Goal: Download file/media

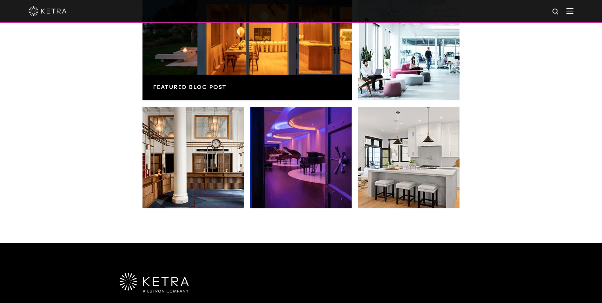
scroll to position [1269, 0]
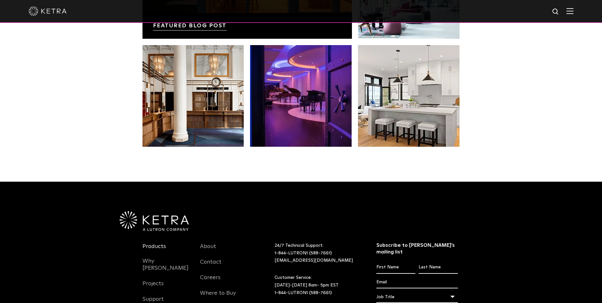
click at [162, 243] on link "Products" at bounding box center [153, 250] width 23 height 15
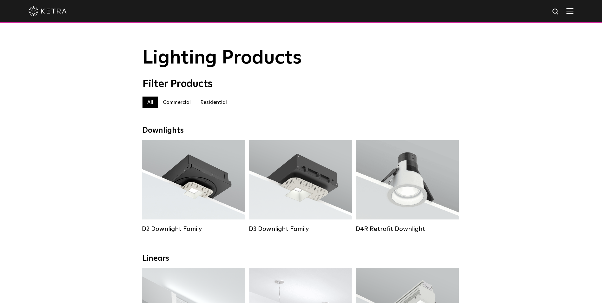
click at [214, 108] on label "Residential" at bounding box center [213, 101] width 36 height 11
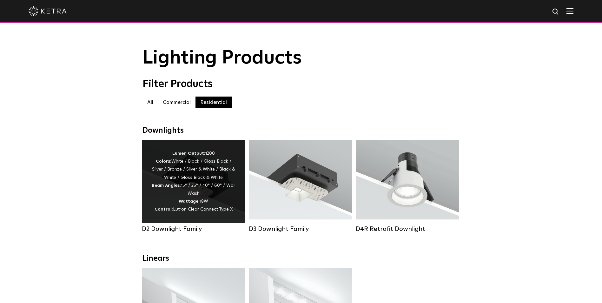
click at [228, 193] on div "Lumen Output: 1200 Colors: White / Black / Gloss Black / Silver / Bronze / Silv…" at bounding box center [193, 181] width 84 height 64
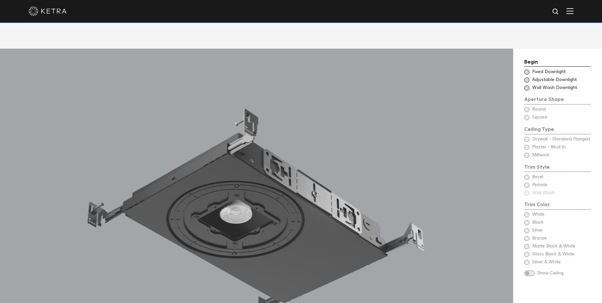
scroll to position [550, 0]
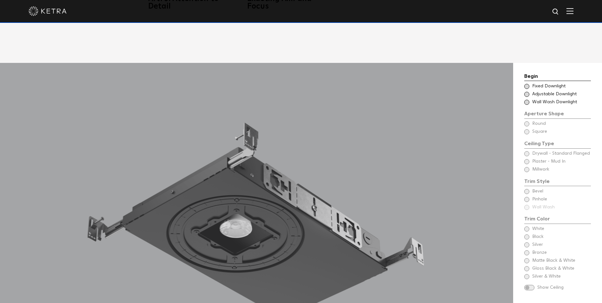
click at [526, 92] on span at bounding box center [526, 94] width 5 height 5
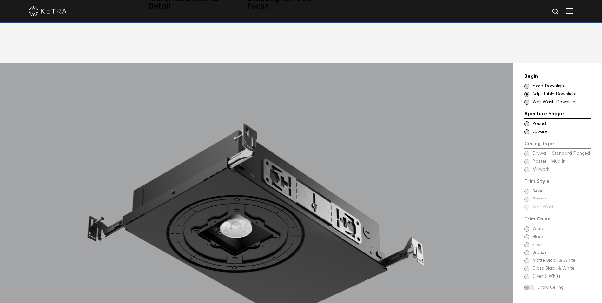
click at [526, 121] on span at bounding box center [526, 123] width 5 height 5
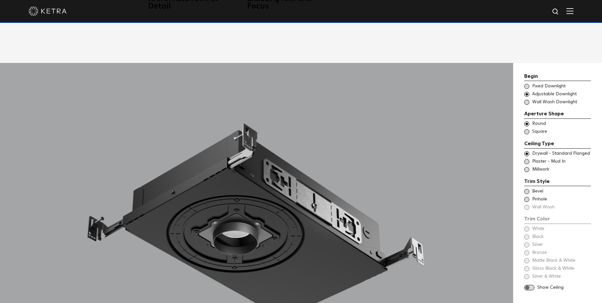
click at [526, 159] on span at bounding box center [526, 161] width 5 height 5
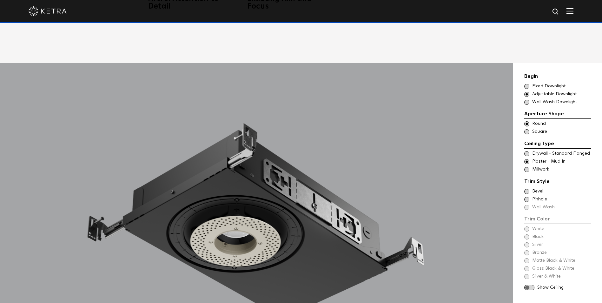
click at [525, 189] on span at bounding box center [526, 191] width 5 height 5
click at [526, 197] on span at bounding box center [526, 199] width 5 height 5
click at [526, 189] on span at bounding box center [526, 191] width 5 height 5
click at [526, 226] on span at bounding box center [526, 228] width 5 height 5
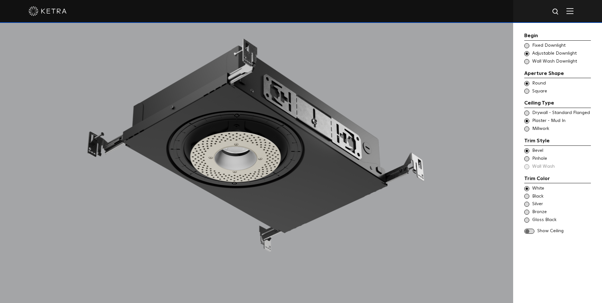
scroll to position [634, 0]
click at [529, 232] on span at bounding box center [529, 230] width 10 height 5
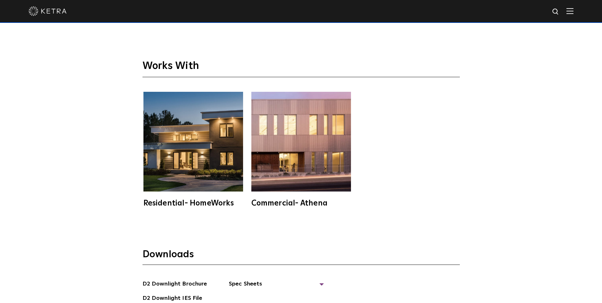
scroll to position [1818, 0]
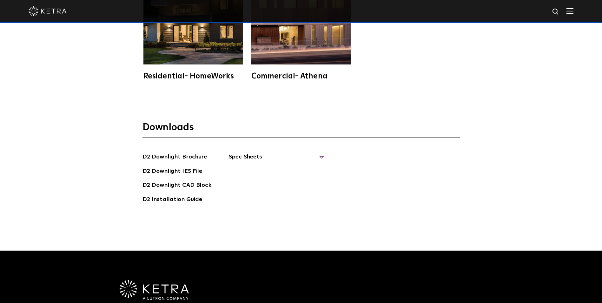
click at [317, 152] on span "Spec Sheets" at bounding box center [276, 159] width 95 height 14
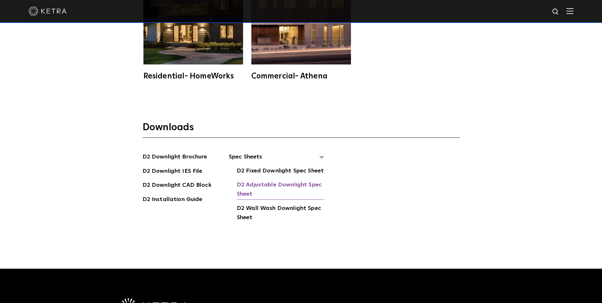
click at [286, 180] on link "D2 Adjustable Downlight Spec Sheet" at bounding box center [280, 189] width 87 height 19
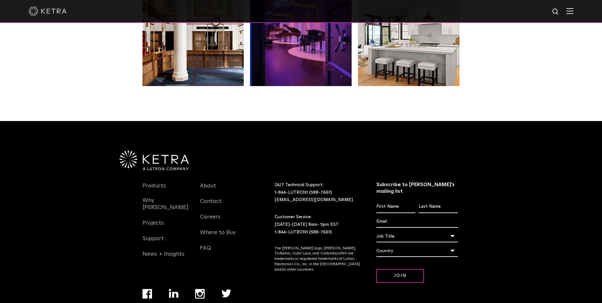
scroll to position [1334, 0]
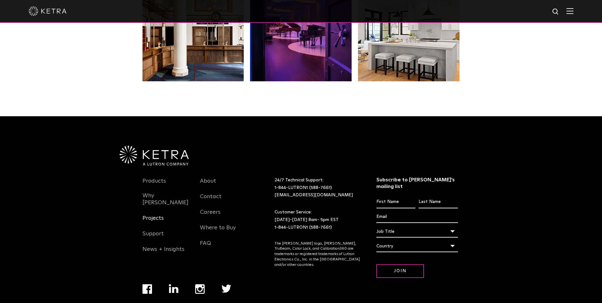
click at [156, 214] on link "Projects" at bounding box center [152, 221] width 21 height 15
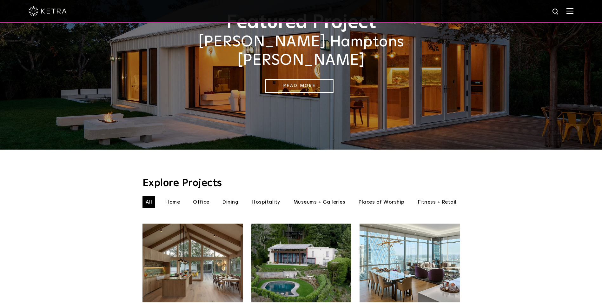
scroll to position [212, 0]
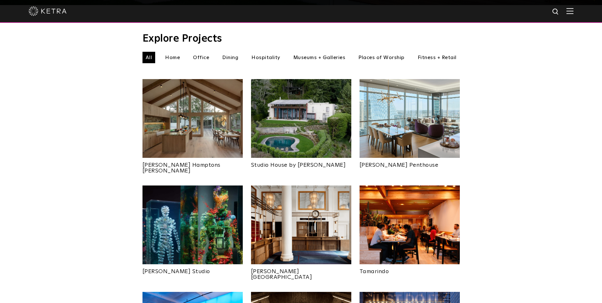
click at [173, 52] on li "Home" at bounding box center [172, 57] width 21 height 11
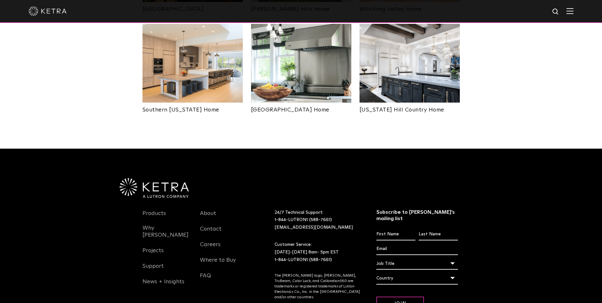
scroll to position [509, 0]
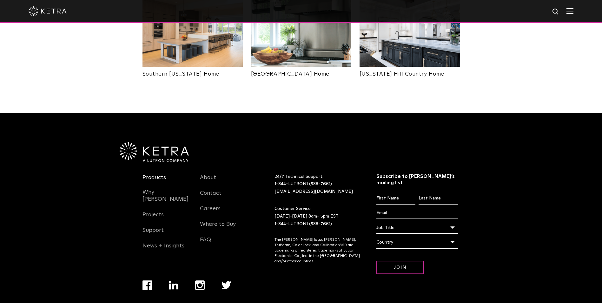
click at [152, 174] on link "Products" at bounding box center [153, 181] width 23 height 15
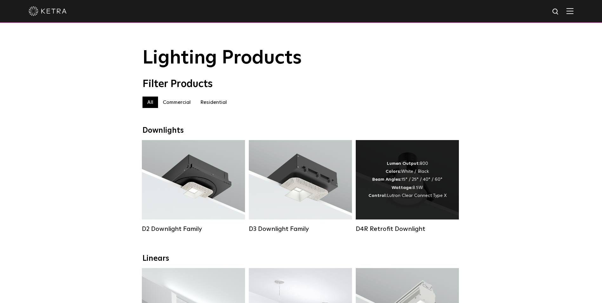
click at [420, 184] on div "Lumen Output: 800 Colors: White / Black Beam Angles: 15° / 25° / 40° / 60° Watt…" at bounding box center [407, 180] width 78 height 40
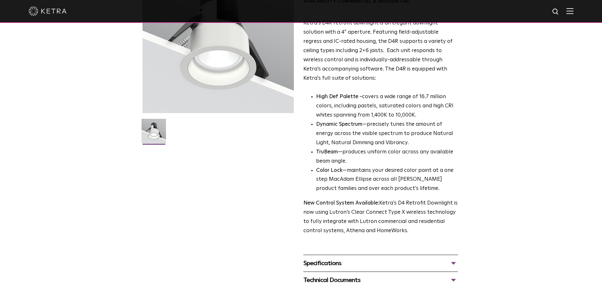
scroll to position [169, 0]
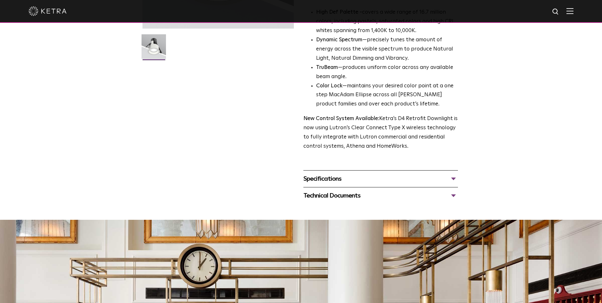
click at [450, 179] on div "Specifications" at bounding box center [380, 178] width 154 height 10
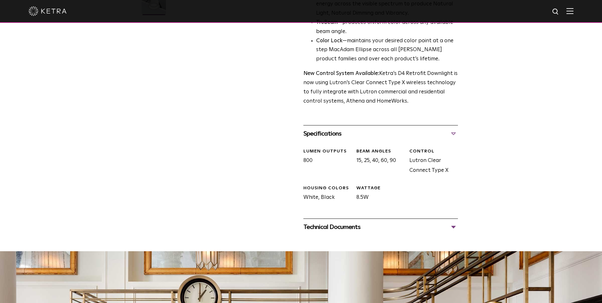
scroll to position [254, 0]
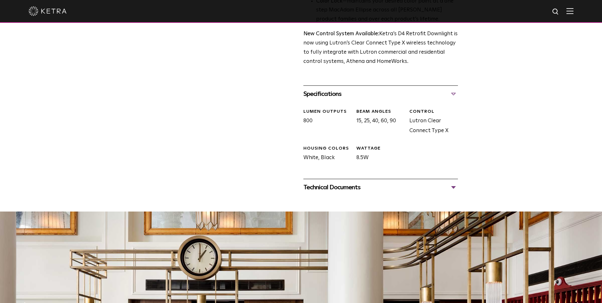
click at [453, 196] on div at bounding box center [301, 203] width 602 height 16
click at [452, 190] on div "Technical Documents" at bounding box center [380, 187] width 154 height 10
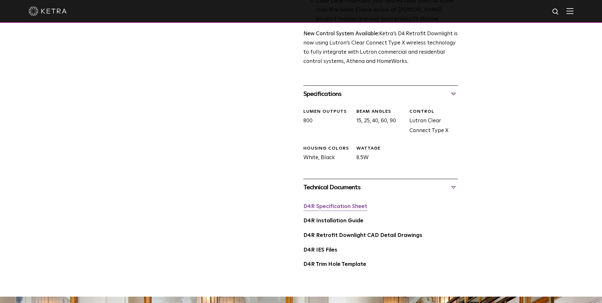
click at [339, 209] on link "D4R Specification Sheet" at bounding box center [335, 206] width 64 height 5
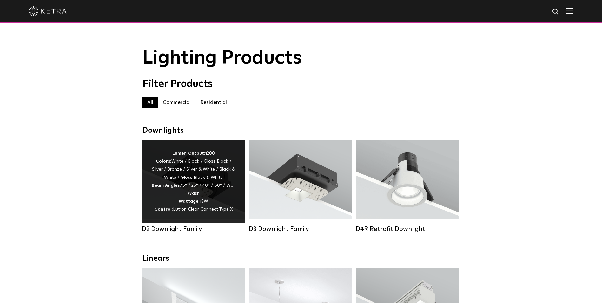
click at [199, 174] on div "Lumen Output: 1200 Colors: White / Black / Gloss Black / Silver / Bronze / Silv…" at bounding box center [193, 181] width 84 height 64
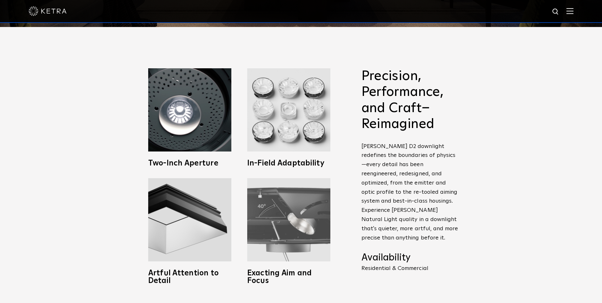
scroll to position [338, 0]
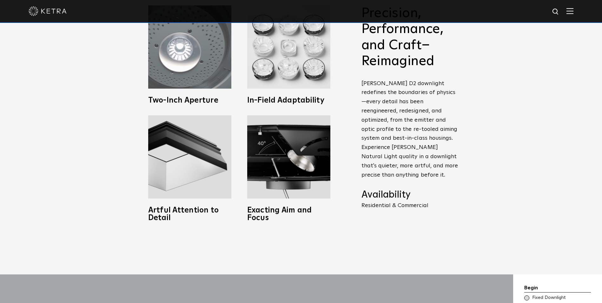
click at [168, 48] on img at bounding box center [189, 46] width 83 height 83
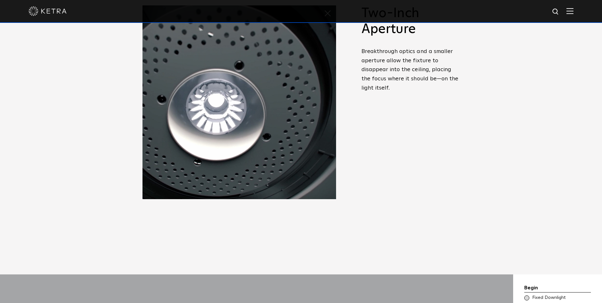
click at [395, 120] on div "Precision, Performance, and Craft–Reimagined Ketra D2 downlight redefines the b…" at bounding box center [410, 114] width 98 height 218
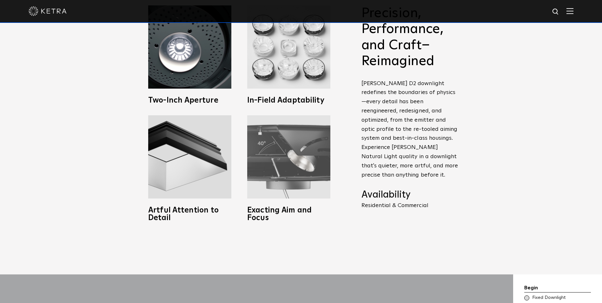
click at [292, 141] on img at bounding box center [288, 156] width 83 height 83
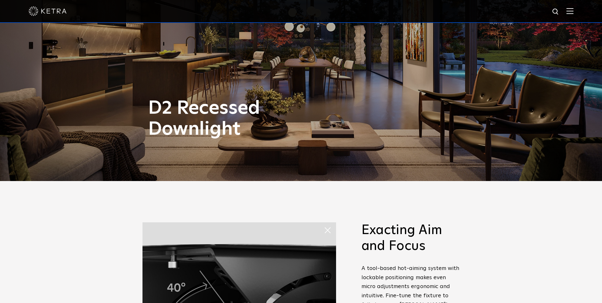
scroll to position [169, 0]
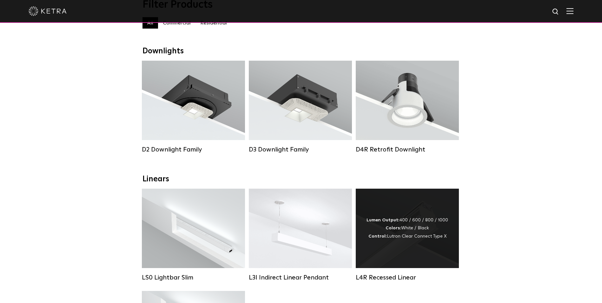
scroll to position [127, 0]
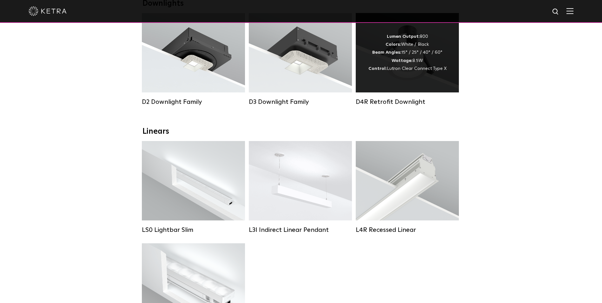
click at [430, 70] on span "Lutron Clear Connect Type X" at bounding box center [417, 68] width 60 height 4
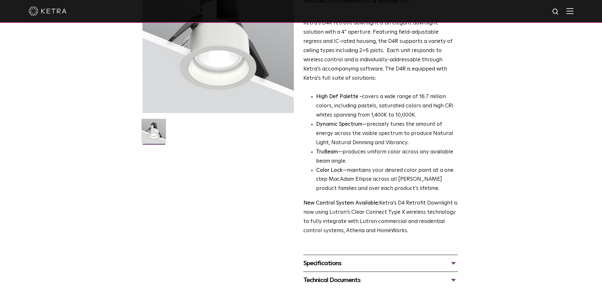
scroll to position [127, 0]
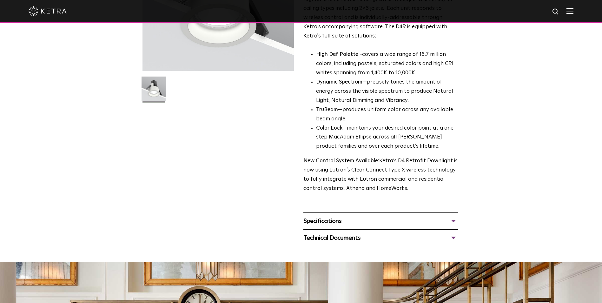
click at [451, 237] on div "Technical Documents" at bounding box center [380, 237] width 154 height 10
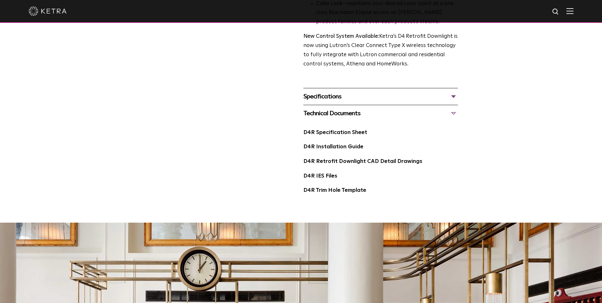
scroll to position [254, 0]
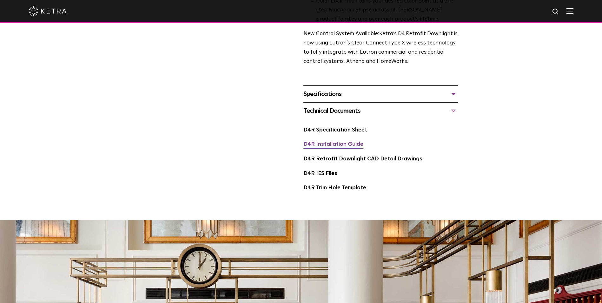
click at [344, 146] on link "D4R Installation Guide" at bounding box center [333, 143] width 60 height 5
